Goal: Task Accomplishment & Management: Manage account settings

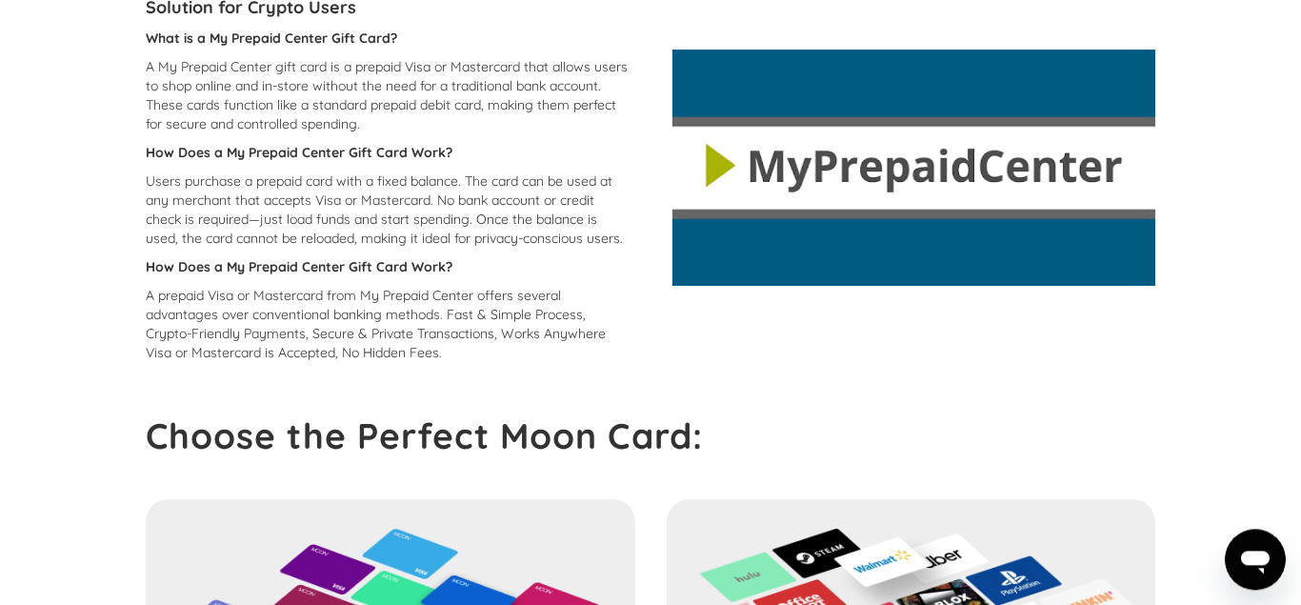
scroll to position [189, 0]
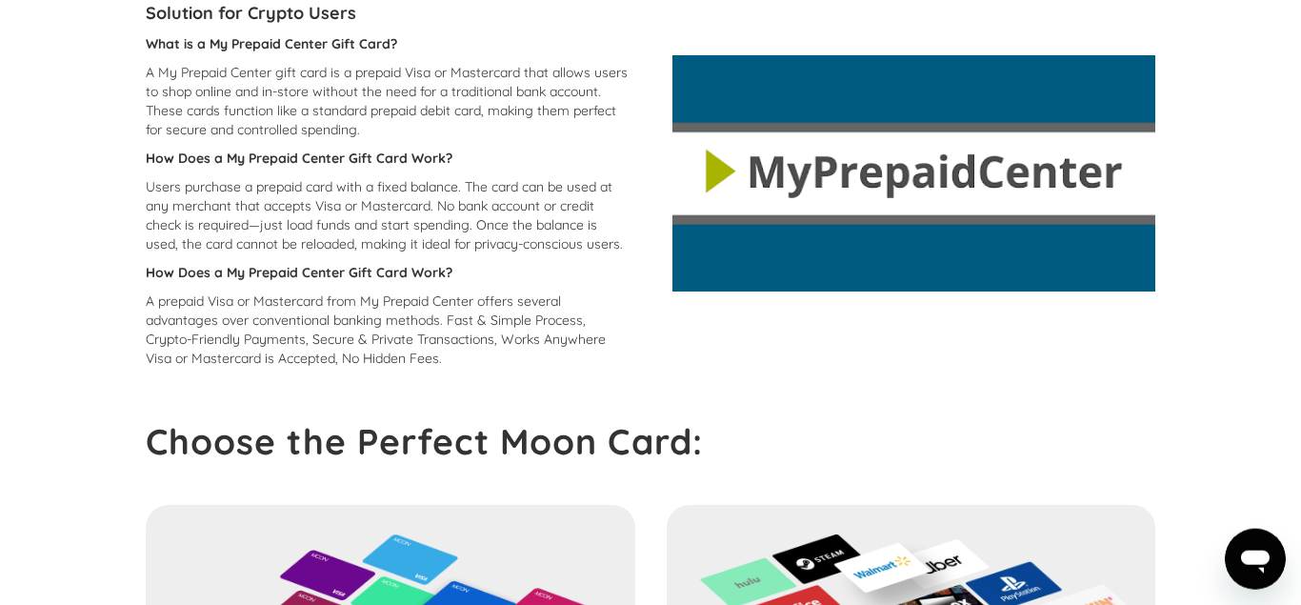
drag, startPoint x: 1287, startPoint y: 216, endPoint x: 1282, endPoint y: 184, distance: 32.9
click at [1282, 184] on section "Learn More: My Prepaid Center Why My Prepaid Center Gift Cards Are the Ideal Pa…" at bounding box center [650, 563] width 1301 height 1315
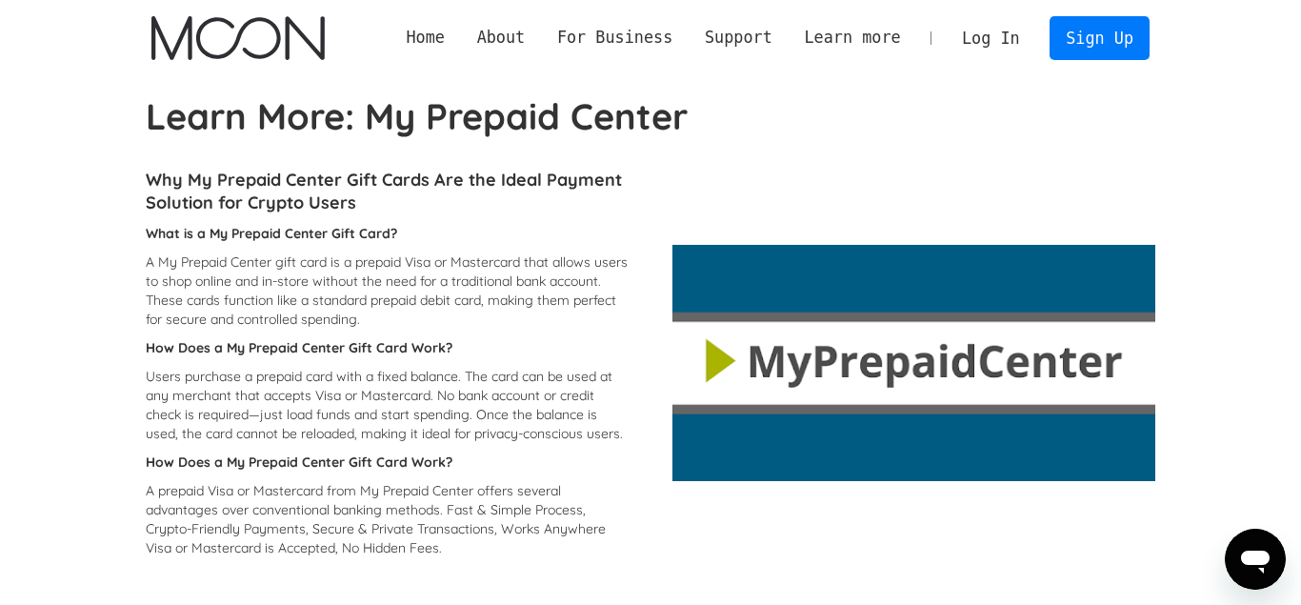
click at [998, 47] on link "Log In" at bounding box center [991, 38] width 90 height 42
